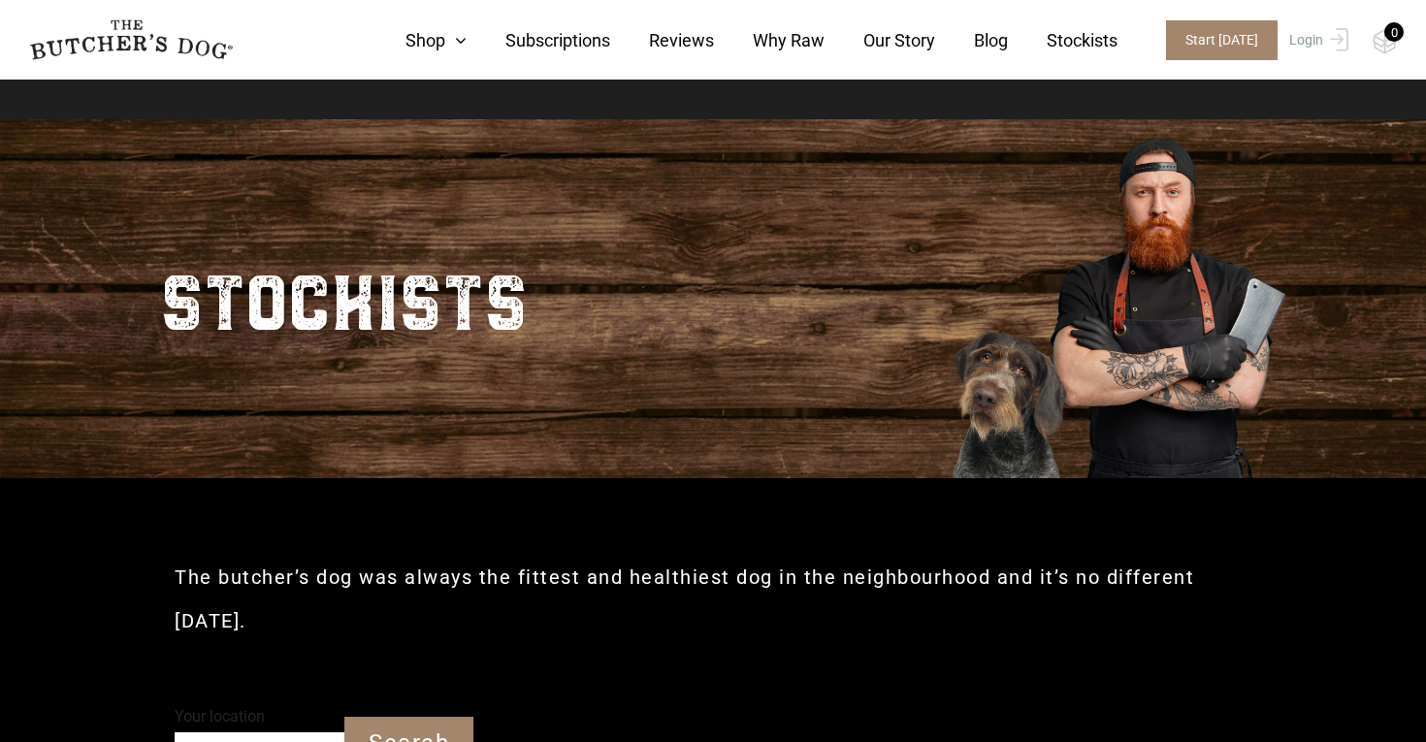
click at [926, 215] on img at bounding box center [1115, 296] width 388 height 364
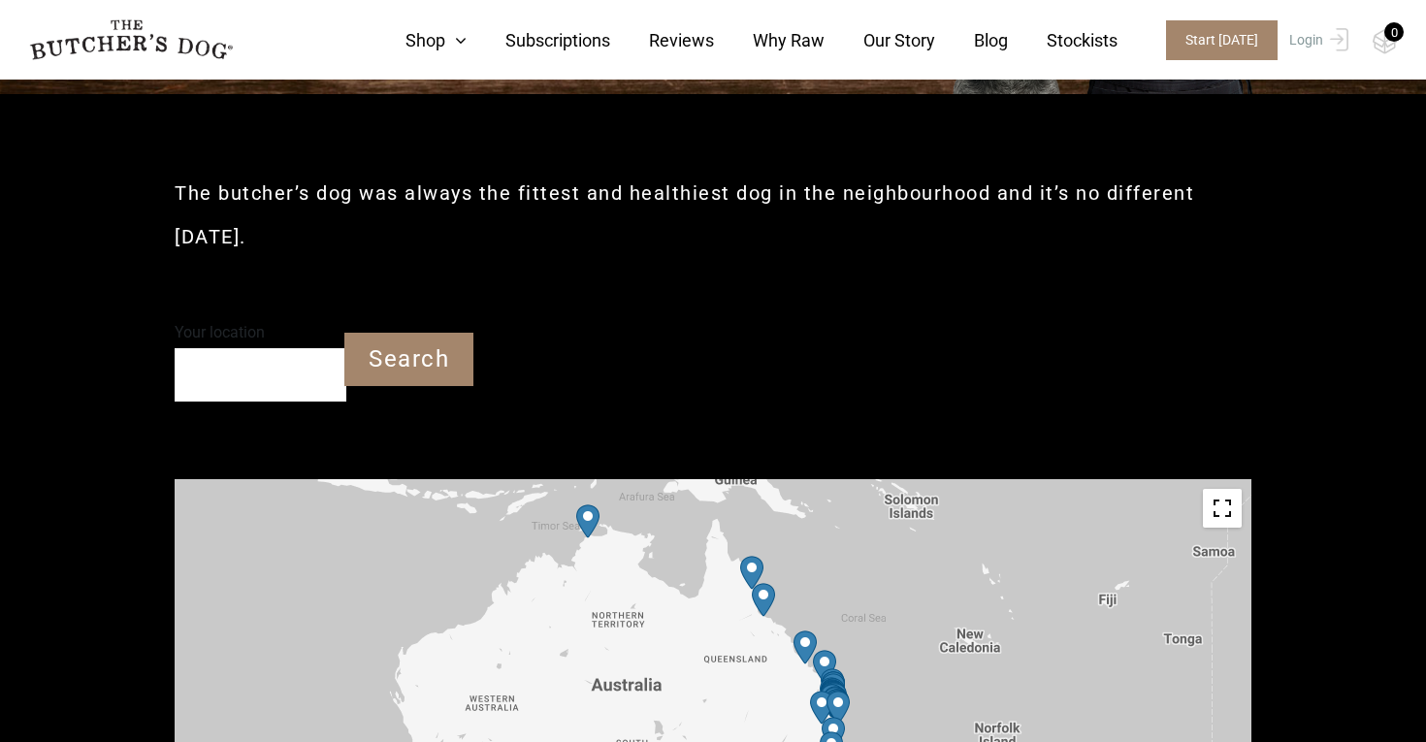
scroll to position [397, 0]
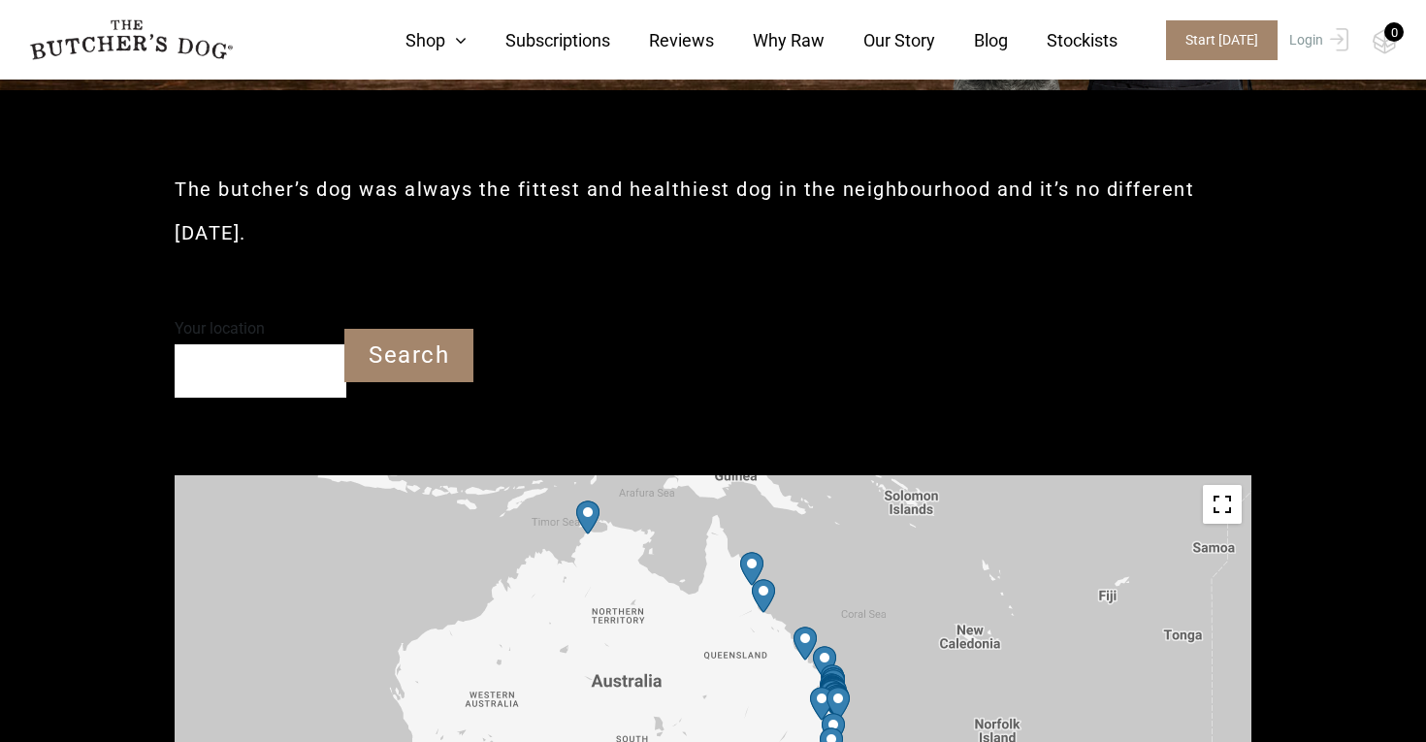
click at [223, 344] on input "Your location" at bounding box center [261, 370] width 172 height 53
type input "[GEOGRAPHIC_DATA]"
click at [422, 329] on input "Search" at bounding box center [408, 355] width 129 height 53
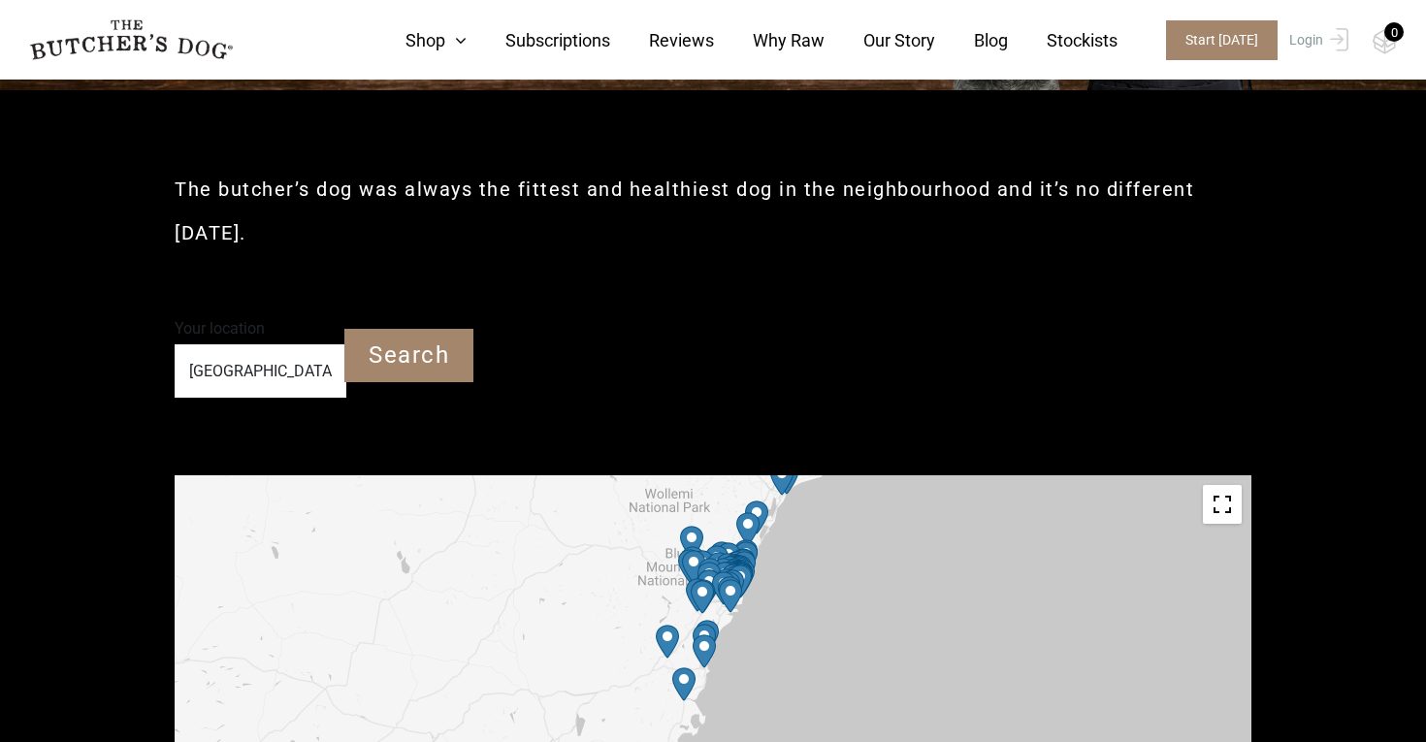
drag, startPoint x: 540, startPoint y: 593, endPoint x: 541, endPoint y: 494, distance: 99.9
click at [541, 494] on div "To navigate, press the arrow keys." at bounding box center [713, 693] width 1076 height 436
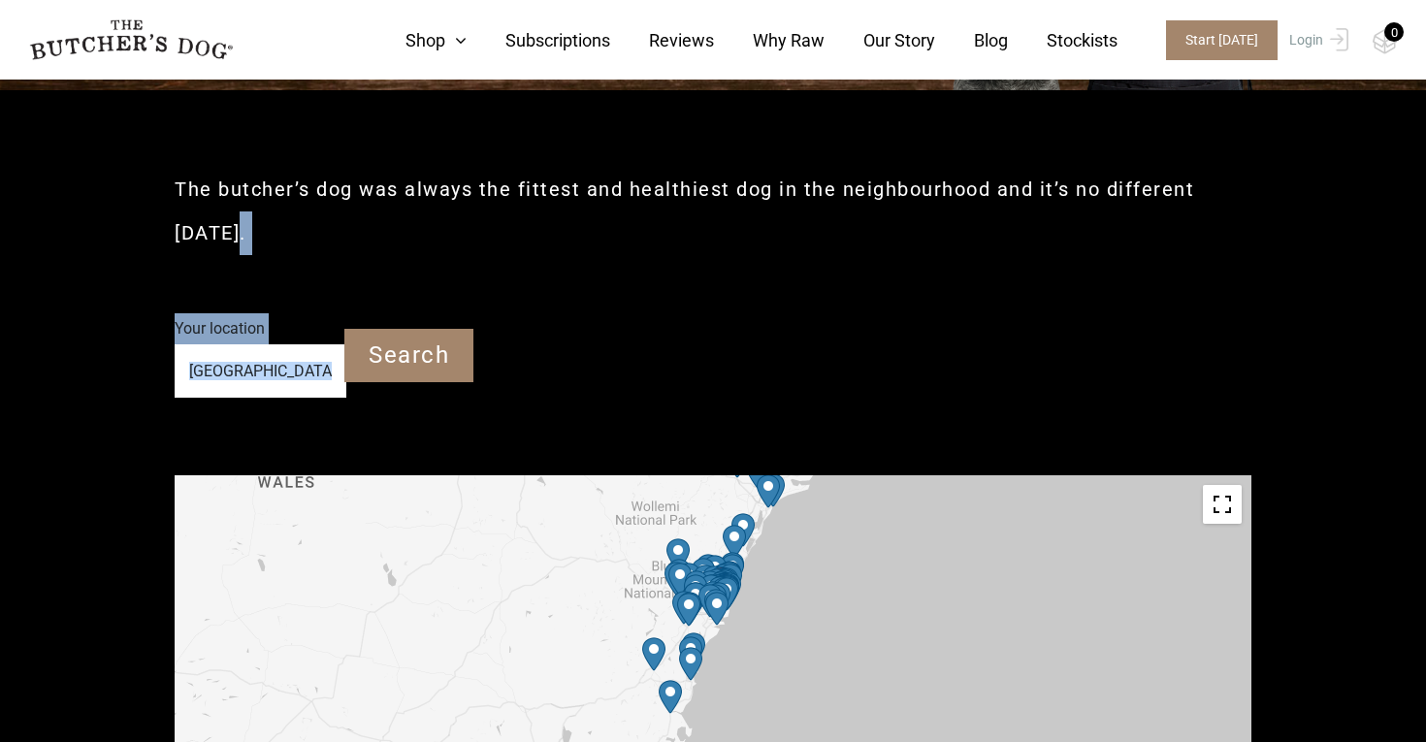
drag, startPoint x: 1121, startPoint y: 394, endPoint x: 1124, endPoint y: 233, distance: 161.0
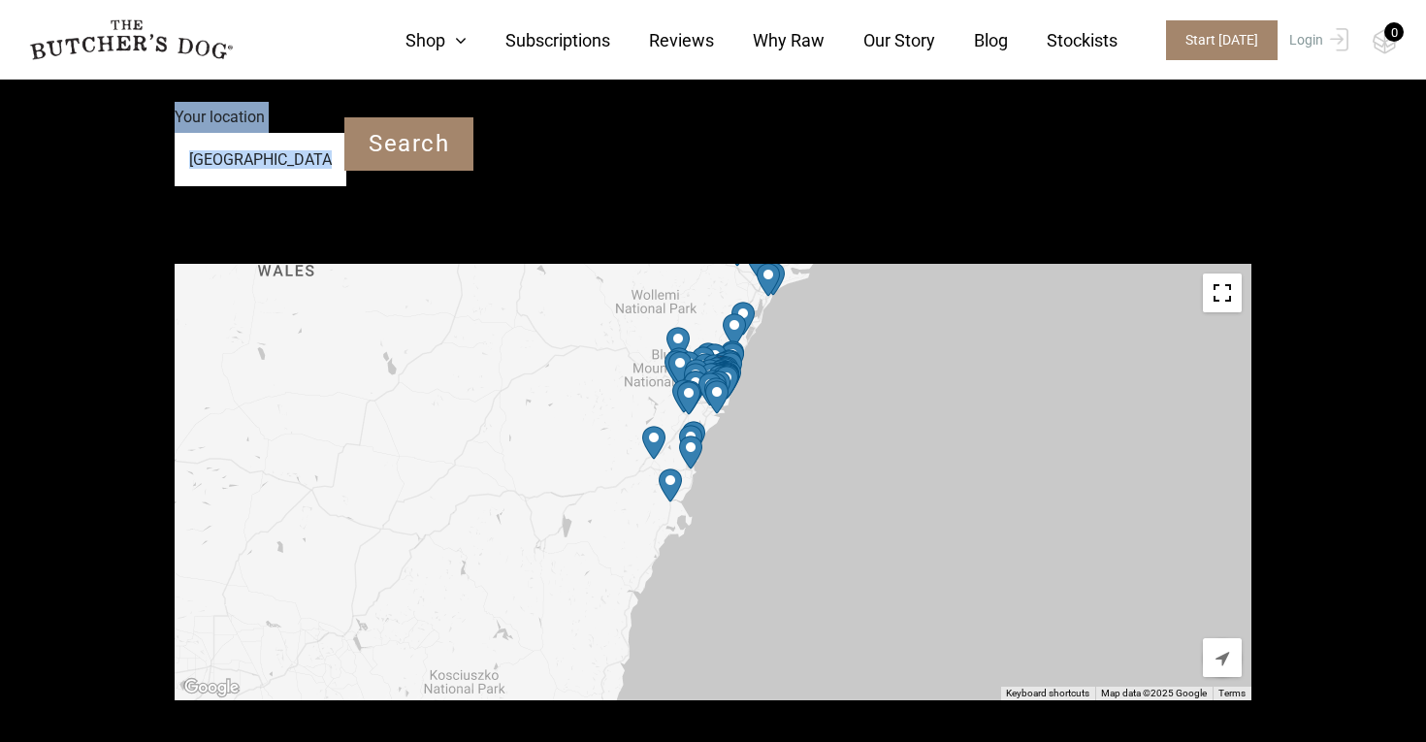
scroll to position [629, 0]
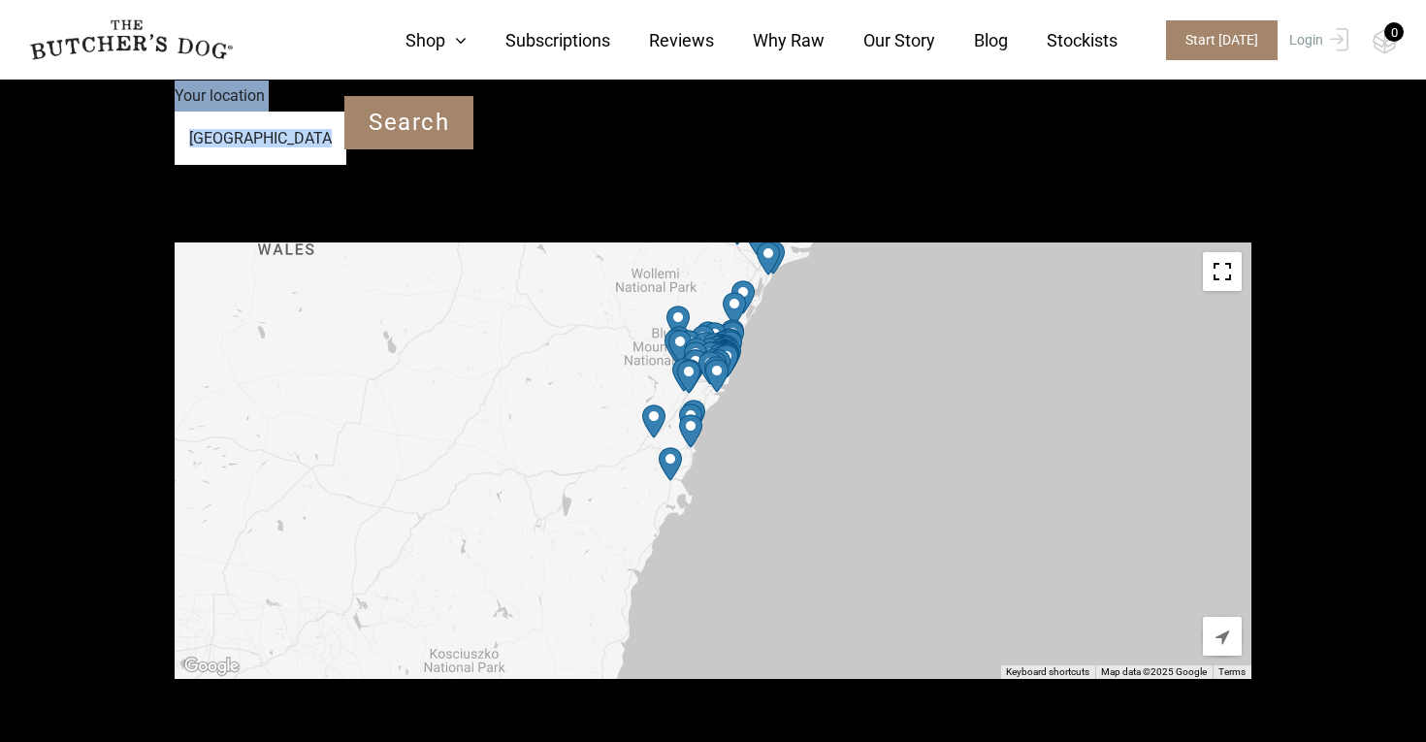
click at [1232, 252] on button "Toggle fullscreen view" at bounding box center [1221, 271] width 39 height 39
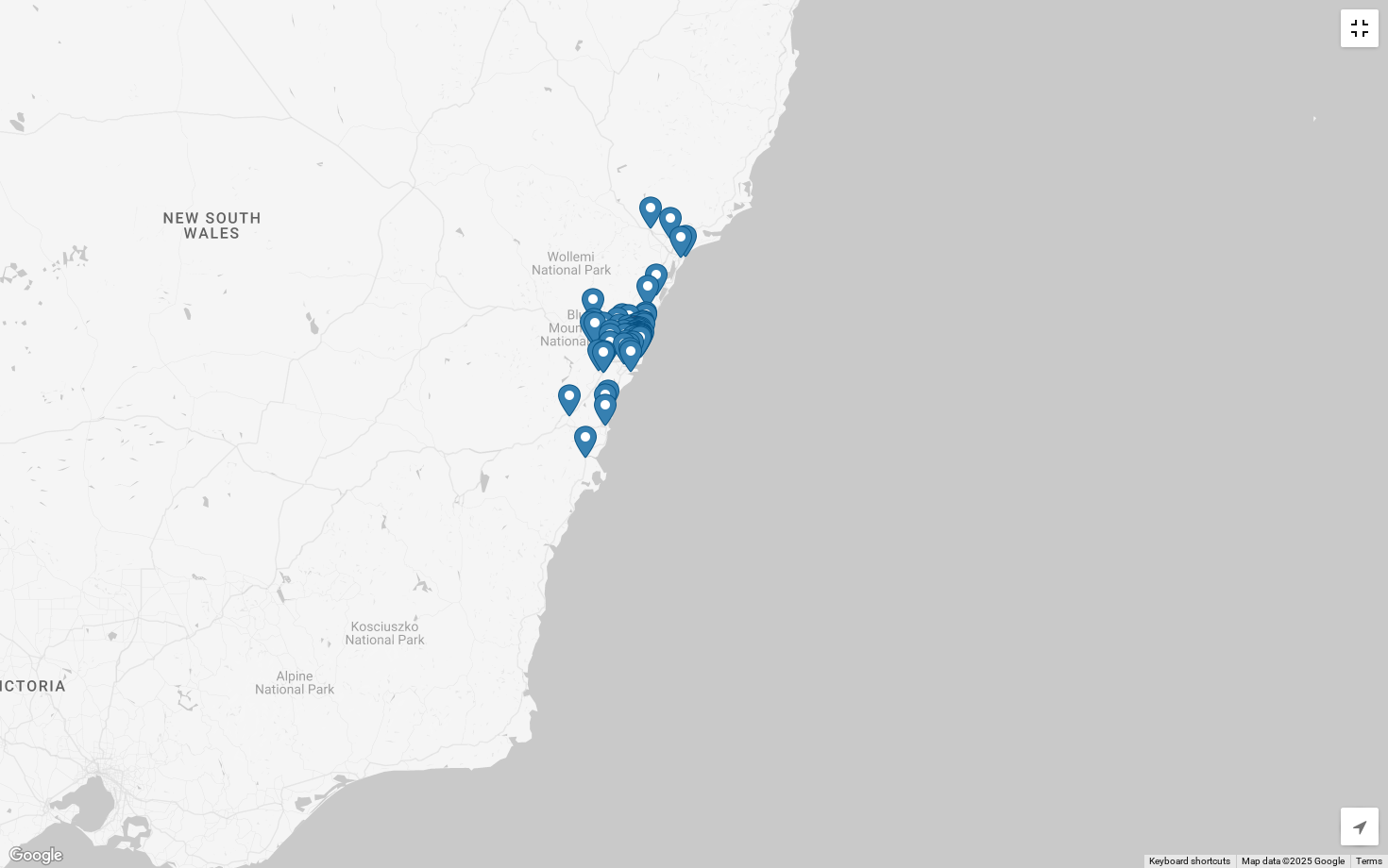
drag, startPoint x: 724, startPoint y: 270, endPoint x: 655, endPoint y: 274, distance: 69.1
click at [655, 274] on img "Petbarn – Gosford" at bounding box center [647, 291] width 22 height 33
click at [653, 328] on img "Pets Point – Rose Bay" at bounding box center [642, 338] width 22 height 33
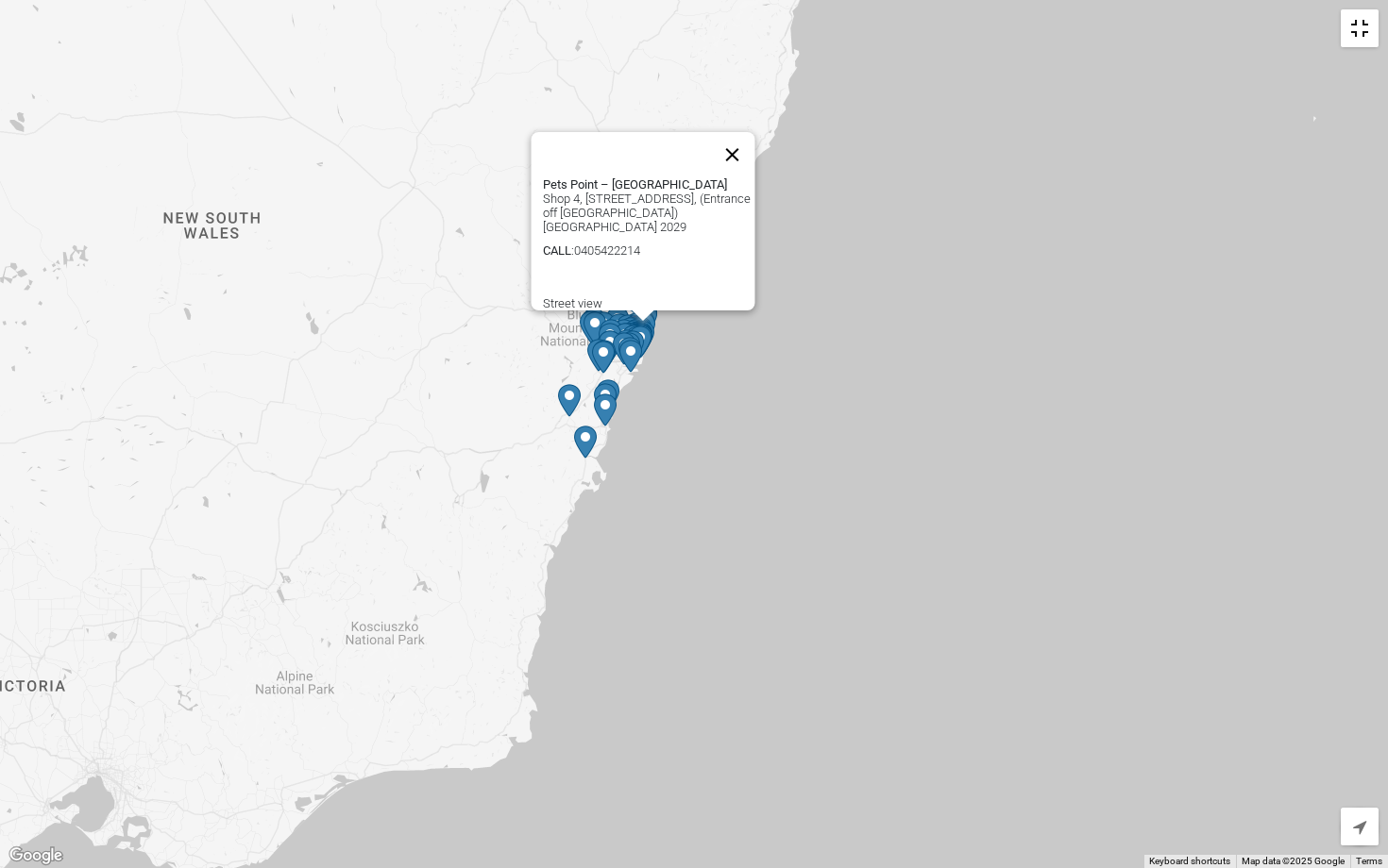
click at [740, 142] on button "Close" at bounding box center [732, 155] width 46 height 46
